Goal: Find specific page/section: Find specific page/section

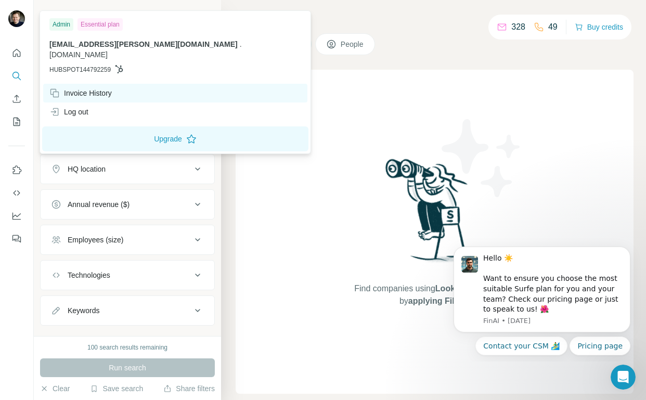
click at [87, 88] on div "Invoice History" at bounding box center [80, 93] width 62 height 10
click at [69, 88] on div "Invoice History" at bounding box center [80, 93] width 62 height 10
click at [75, 88] on div "Invoice History" at bounding box center [80, 93] width 62 height 10
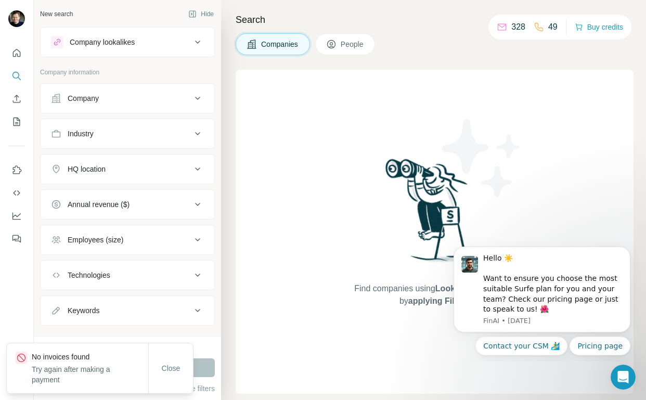
click at [261, 200] on div "Find companies using Lookalikes search or by applying Filters" at bounding box center [435, 232] width 398 height 324
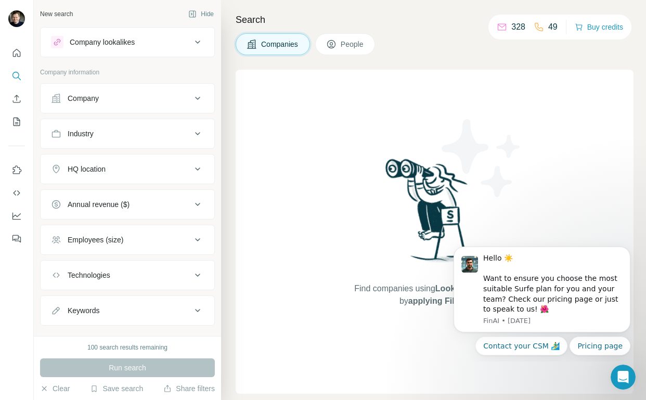
click at [102, 102] on div "Company" at bounding box center [121, 98] width 140 height 10
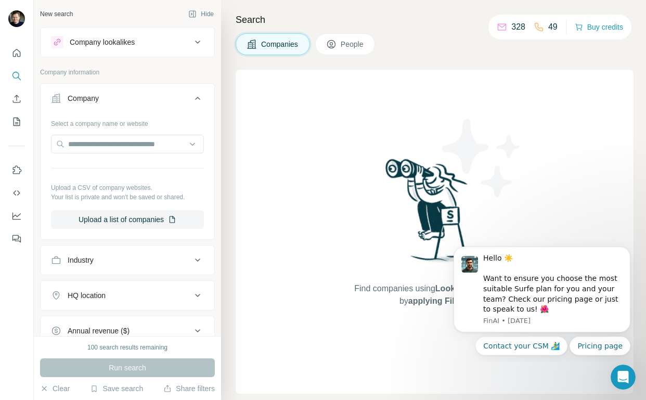
click at [102, 102] on div "Company" at bounding box center [121, 98] width 140 height 10
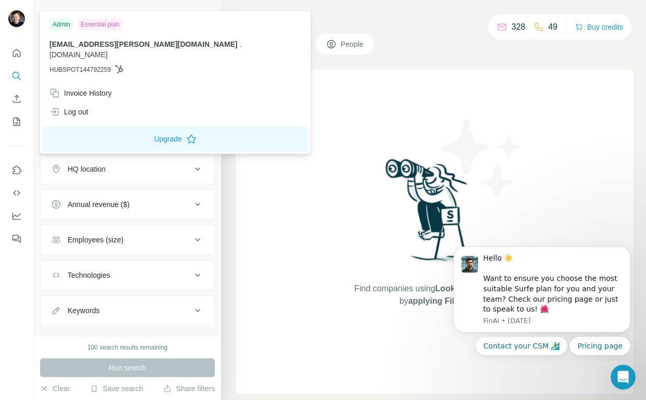
click at [62, 23] on div "Admin" at bounding box center [61, 24] width 24 height 12
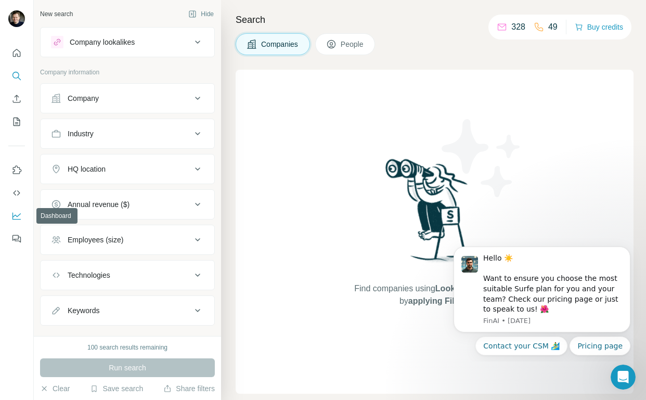
click at [18, 216] on icon "Dashboard" at bounding box center [16, 215] width 8 height 4
